Goal: Task Accomplishment & Management: Manage account settings

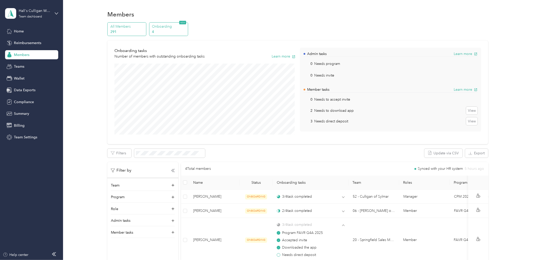
click at [126, 31] on p "291" at bounding box center [127, 31] width 34 height 5
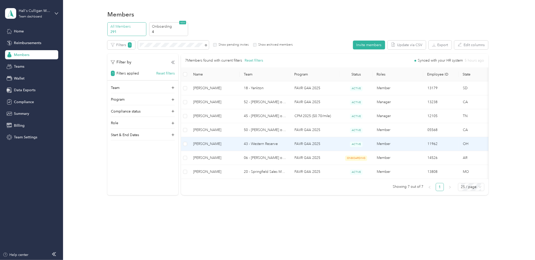
click at [230, 140] on td "[PERSON_NAME]" at bounding box center [214, 144] width 51 height 14
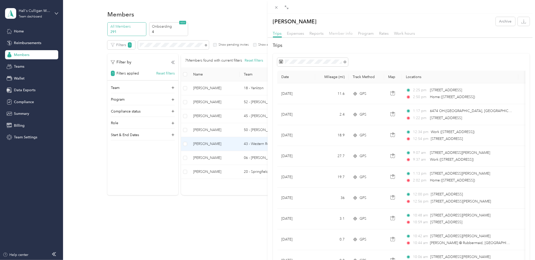
click at [336, 34] on span "Member info" at bounding box center [341, 33] width 24 height 5
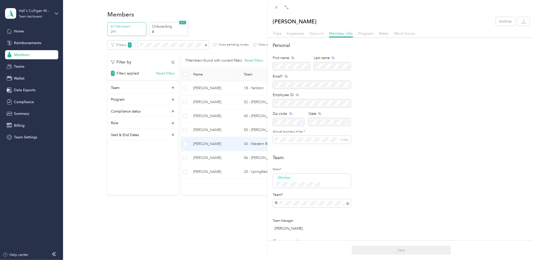
click at [316, 33] on span "Reports" at bounding box center [317, 33] width 14 height 5
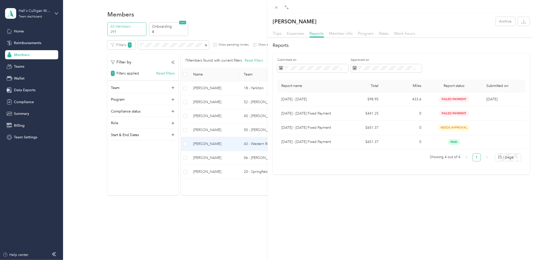
click at [33, 44] on div "[PERSON_NAME] Archive Trips Expenses Reports Member info Program Rates Work hou…" at bounding box center [267, 130] width 535 height 260
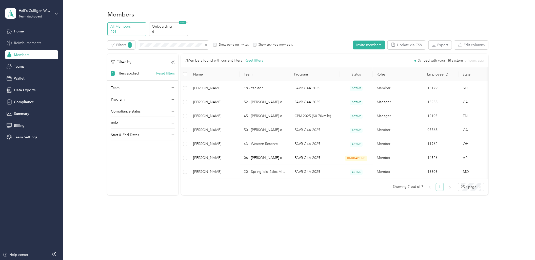
click at [21, 42] on span "Reimbursements" at bounding box center [27, 42] width 27 height 5
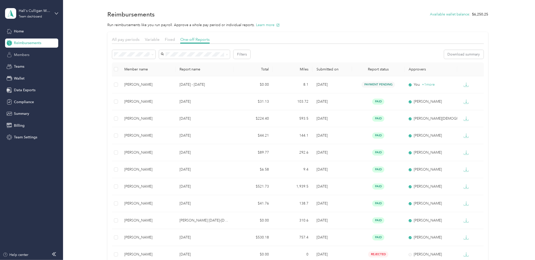
click at [16, 53] on span "Members" at bounding box center [21, 54] width 15 height 5
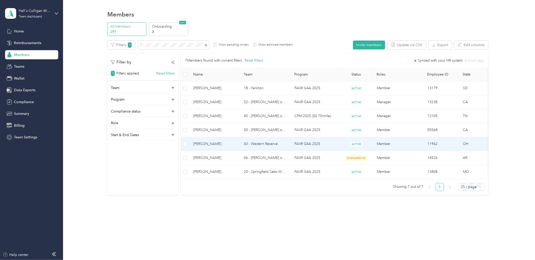
click at [230, 145] on span "[PERSON_NAME]" at bounding box center [214, 144] width 43 height 6
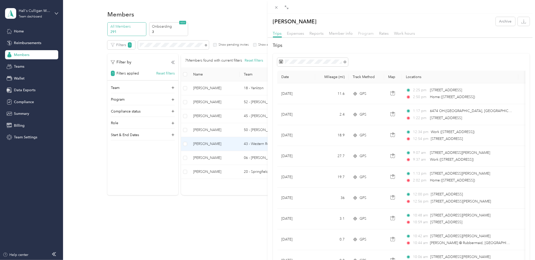
click at [363, 34] on span "Program" at bounding box center [366, 33] width 16 height 5
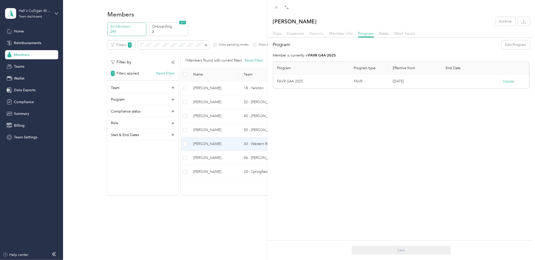
click at [313, 33] on span "Reports" at bounding box center [317, 33] width 14 height 5
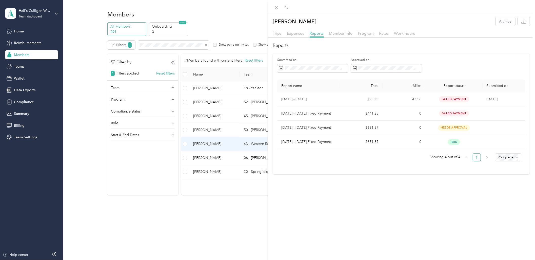
click at [29, 40] on div "[PERSON_NAME] Archive Trips Expenses Reports Member info Program Rates Work hou…" at bounding box center [267, 130] width 535 height 260
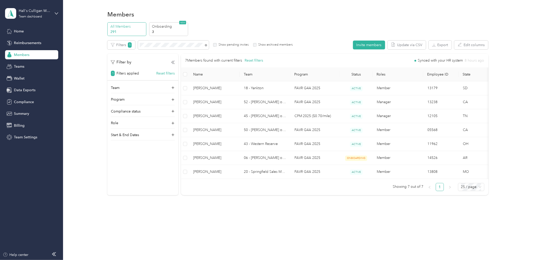
click at [21, 42] on div at bounding box center [267, 130] width 535 height 260
click at [24, 44] on span "Reimbursements" at bounding box center [27, 42] width 27 height 5
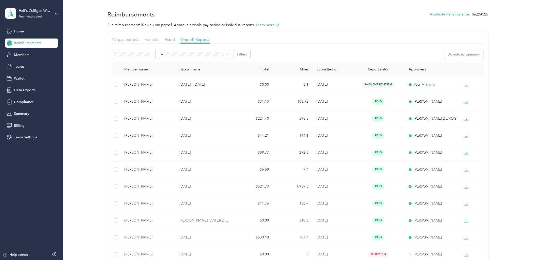
click at [158, 37] on span "Variable" at bounding box center [152, 39] width 15 height 5
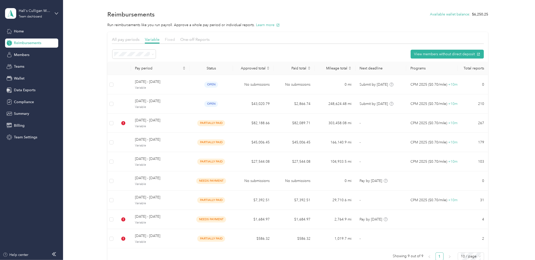
click at [172, 37] on span "Fixed" at bounding box center [170, 39] width 10 height 5
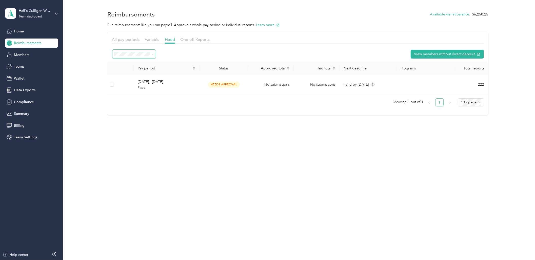
click at [153, 53] on icon at bounding box center [153, 54] width 2 height 2
click at [201, 148] on div "Reimbursements Available wallet balance : $6,250.25 Run reimbursements like you…" at bounding box center [297, 130] width 469 height 260
click at [156, 37] on span "Variable" at bounding box center [152, 39] width 15 height 5
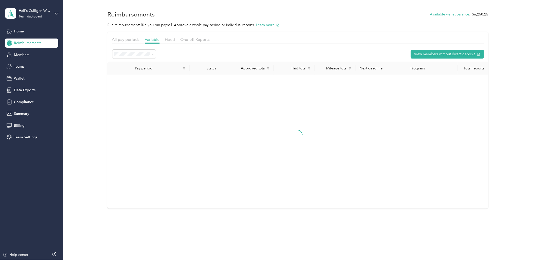
click at [171, 38] on span "Fixed" at bounding box center [170, 39] width 10 height 5
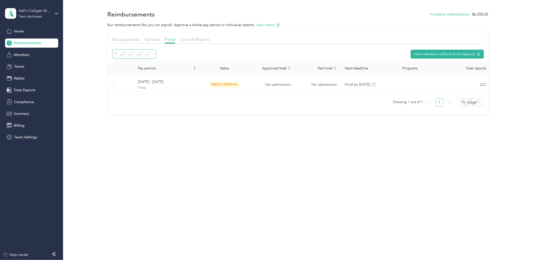
click at [120, 51] on span at bounding box center [133, 54] width 43 height 9
click at [128, 102] on ol "Needs approval Needs payment Partially paid Paid All Payment issues" at bounding box center [134, 85] width 43 height 53
click at [120, 98] on span "All" at bounding box center [118, 98] width 4 height 4
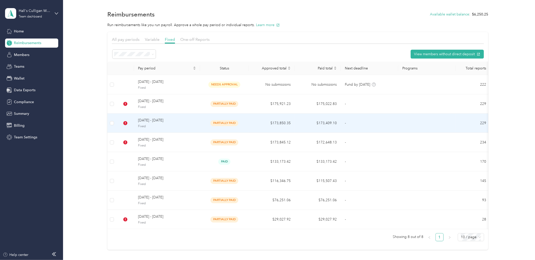
click at [209, 122] on div "partially paid" at bounding box center [224, 123] width 41 height 6
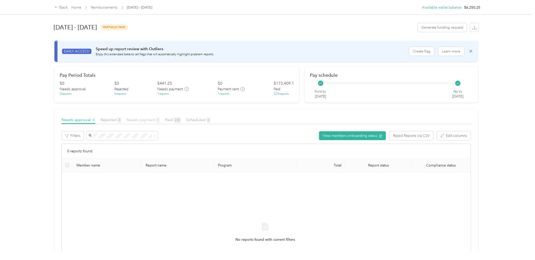
click at [153, 120] on span "Needs payment 1" at bounding box center [142, 119] width 33 height 5
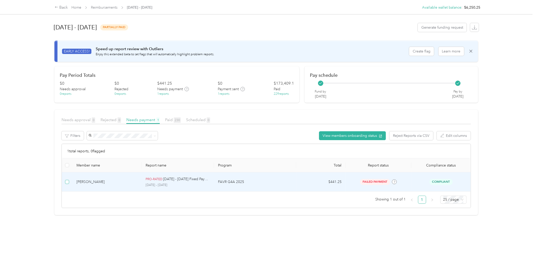
click at [67, 184] on label at bounding box center [67, 182] width 4 height 6
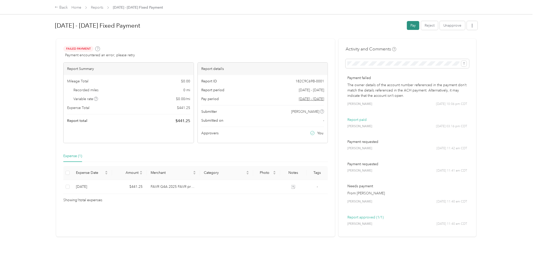
click at [412, 26] on button "Pay" at bounding box center [413, 25] width 12 height 9
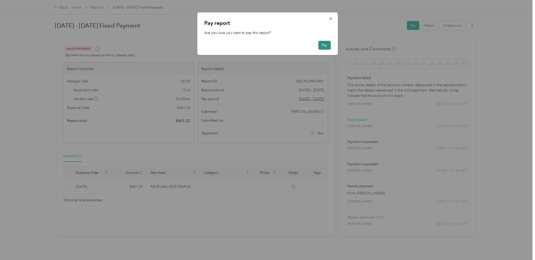
click at [327, 45] on button "Pay" at bounding box center [324, 45] width 12 height 9
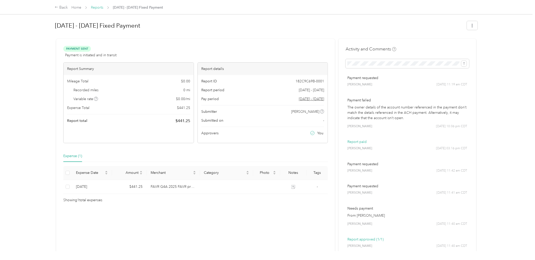
click at [97, 7] on link "Reports" at bounding box center [97, 7] width 12 height 4
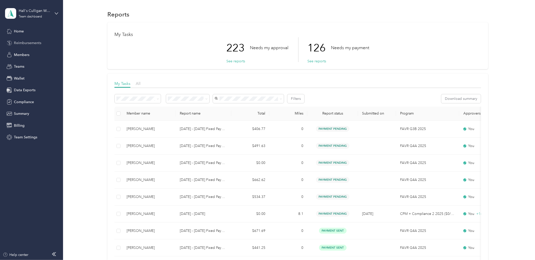
click at [34, 42] on span "Reimbursements" at bounding box center [27, 42] width 27 height 5
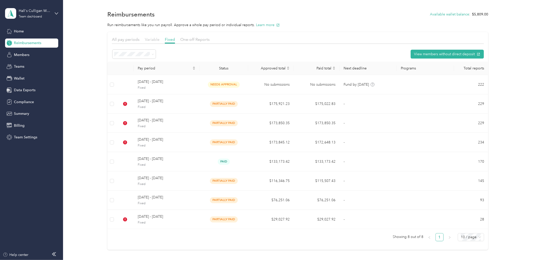
click at [152, 39] on span "Variable" at bounding box center [152, 39] width 15 height 5
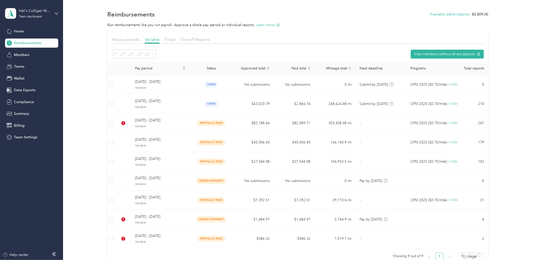
click at [134, 63] on div "All periods" at bounding box center [134, 62] width 36 height 5
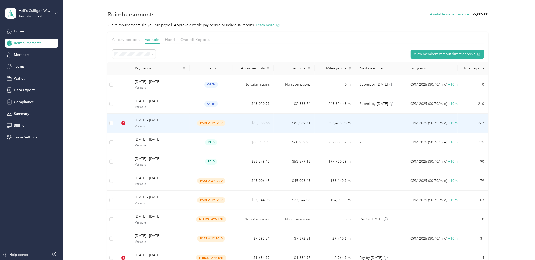
click at [143, 123] on div "[DATE] - [DATE] Variable" at bounding box center [160, 122] width 51 height 11
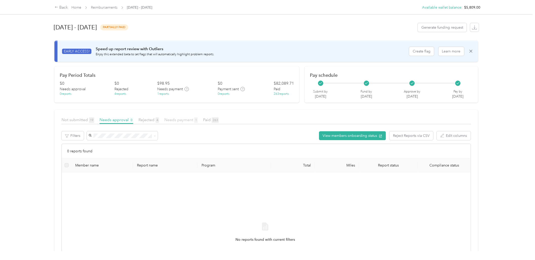
click at [188, 120] on span "Needs payment 1" at bounding box center [180, 119] width 33 height 5
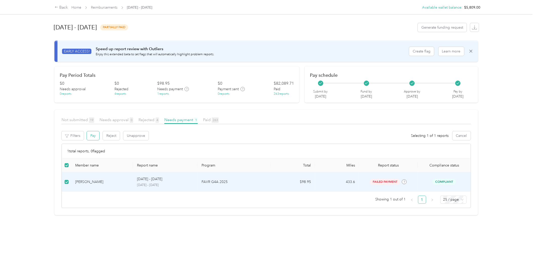
click at [89, 136] on button "Pay" at bounding box center [93, 135] width 12 height 9
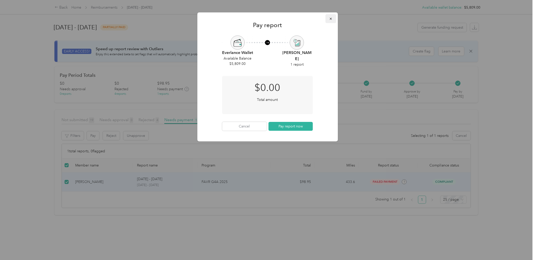
click at [330, 17] on icon "button" at bounding box center [331, 19] width 4 height 4
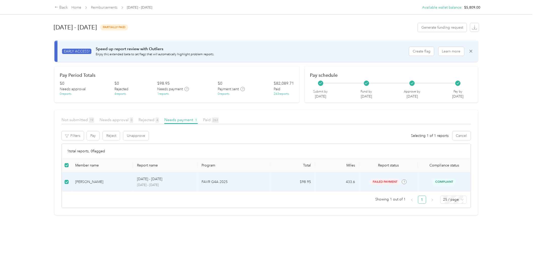
click at [127, 184] on td "[PERSON_NAME]" at bounding box center [102, 181] width 62 height 19
click at [79, 181] on div "[PERSON_NAME]" at bounding box center [102, 182] width 54 height 6
click at [153, 181] on p "[DATE] - [DATE]" at bounding box center [149, 179] width 25 height 6
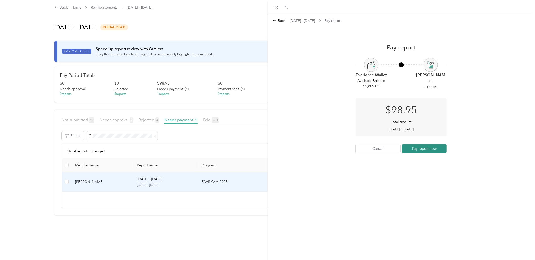
click at [426, 149] on button "Pay report now" at bounding box center [424, 148] width 45 height 9
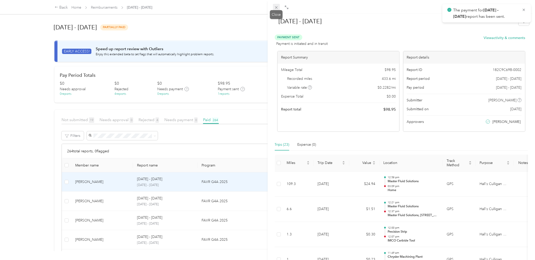
click at [277, 7] on icon at bounding box center [276, 7] width 3 height 3
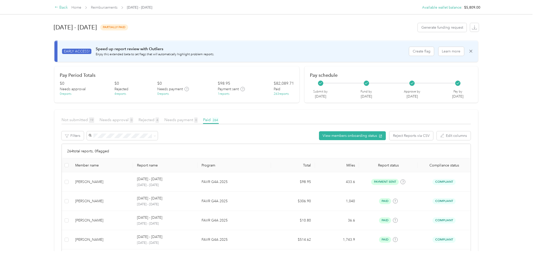
click at [56, 6] on icon at bounding box center [57, 7] width 4 height 4
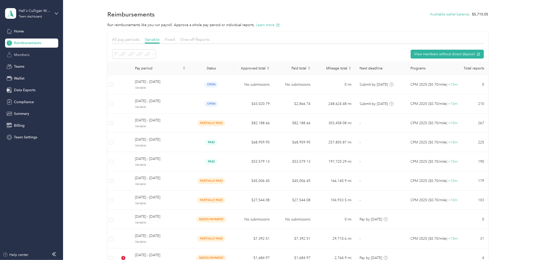
click at [18, 57] on span "Members" at bounding box center [21, 54] width 15 height 5
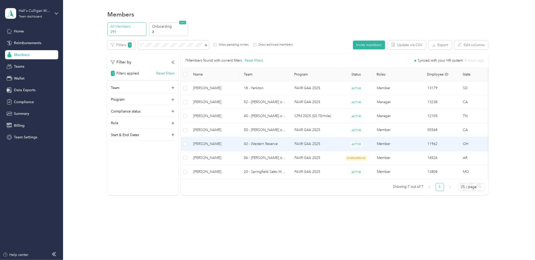
click at [227, 147] on td "[PERSON_NAME]" at bounding box center [214, 144] width 51 height 14
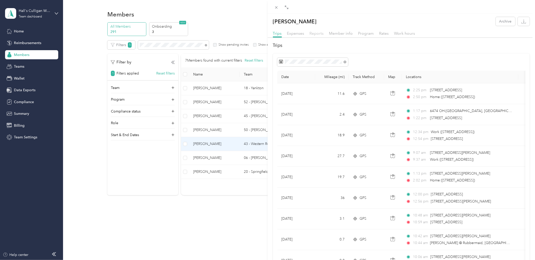
click at [317, 31] on span "Reports" at bounding box center [317, 33] width 14 height 5
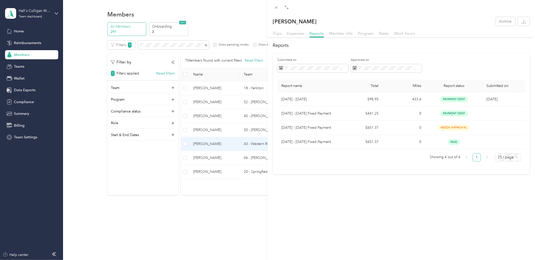
click at [89, 187] on div "[PERSON_NAME] Archive Trips Expenses Reports Member info Program Rates Work hou…" at bounding box center [267, 130] width 535 height 260
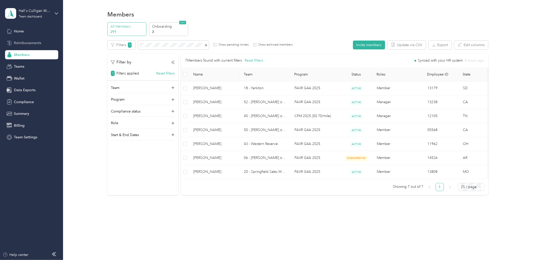
click at [31, 40] on div "Reimbursements" at bounding box center [31, 42] width 53 height 9
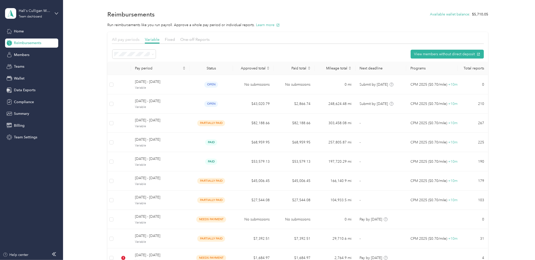
click at [133, 38] on span "All pay periods" at bounding box center [126, 39] width 28 height 5
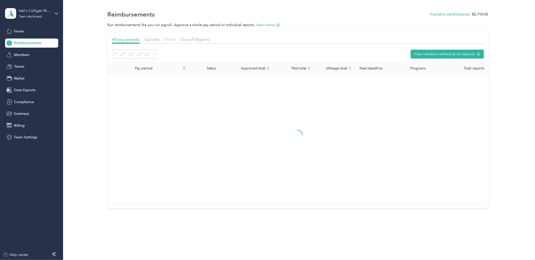
click at [165, 38] on span "Fixed" at bounding box center [170, 39] width 10 height 5
click at [152, 39] on span "Variable" at bounding box center [152, 39] width 15 height 5
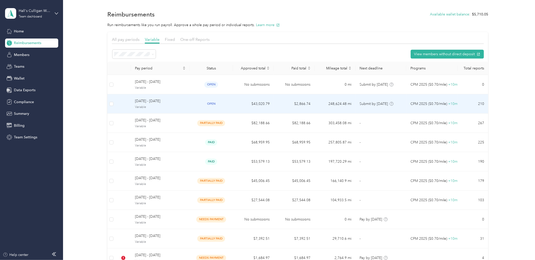
click at [240, 103] on td "$43,020.79" at bounding box center [253, 103] width 41 height 19
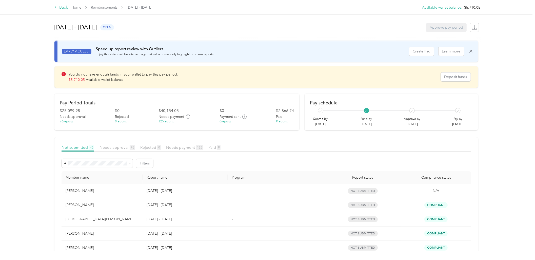
click at [62, 6] on div "Back" at bounding box center [61, 8] width 13 height 6
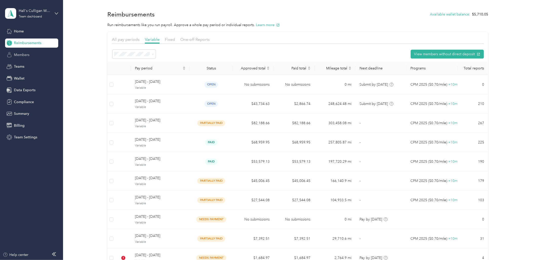
click at [29, 55] on div "Members" at bounding box center [31, 54] width 53 height 9
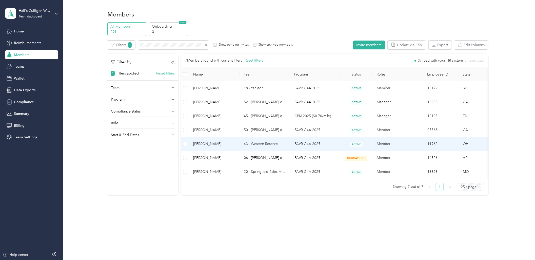
click at [221, 142] on span "[PERSON_NAME]" at bounding box center [214, 144] width 43 height 6
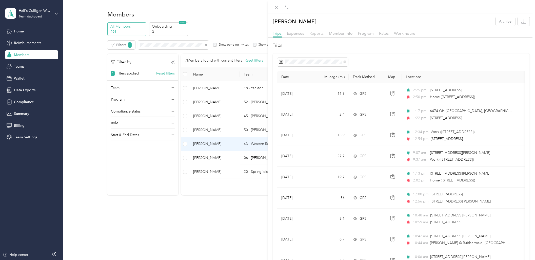
click at [316, 34] on span "Reports" at bounding box center [317, 33] width 14 height 5
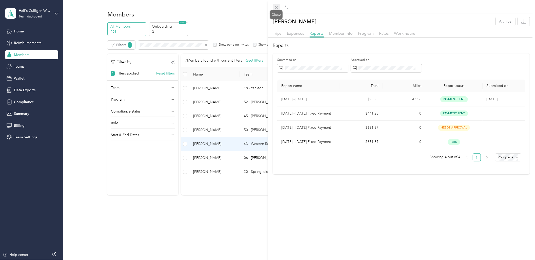
click at [277, 8] on icon at bounding box center [276, 7] width 4 height 4
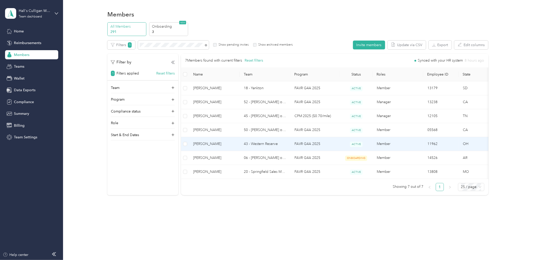
click at [249, 141] on td "43 - Western Reserve" at bounding box center [265, 144] width 51 height 14
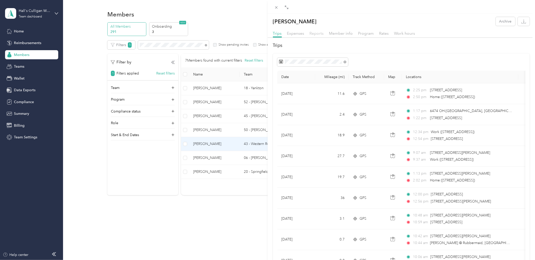
click at [320, 32] on span "Reports" at bounding box center [317, 33] width 14 height 5
